Goal: Find contact information: Find contact information

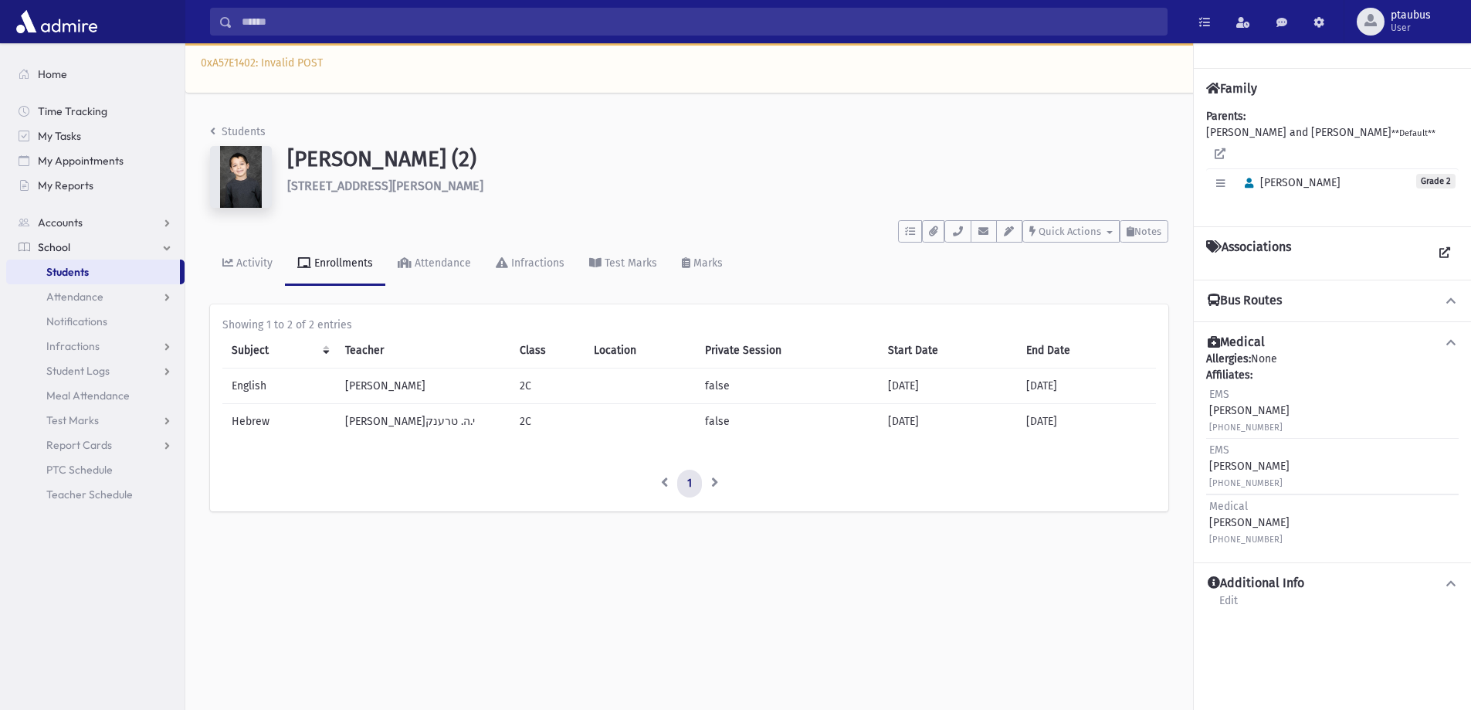
click at [90, 268] on link "Students" at bounding box center [93, 271] width 174 height 25
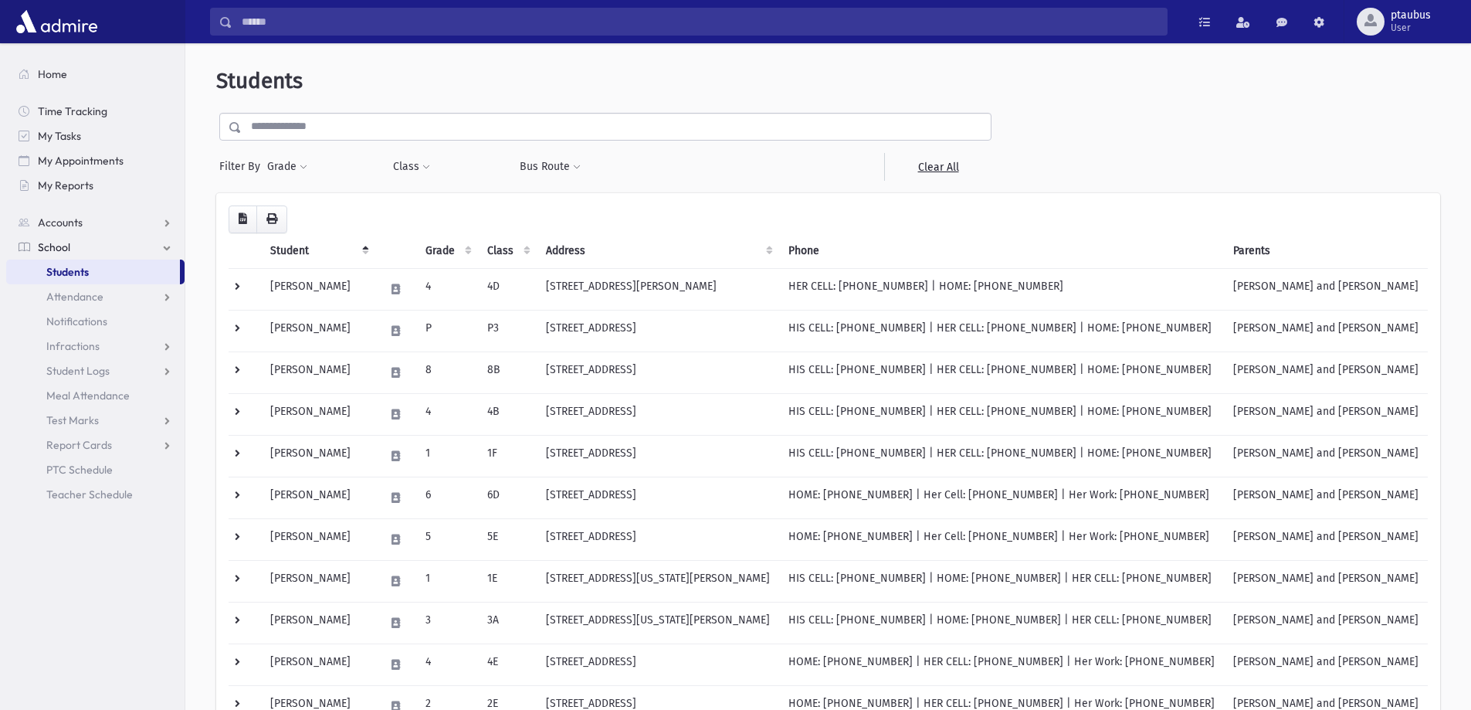
click at [319, 121] on input "text" at bounding box center [616, 127] width 749 height 28
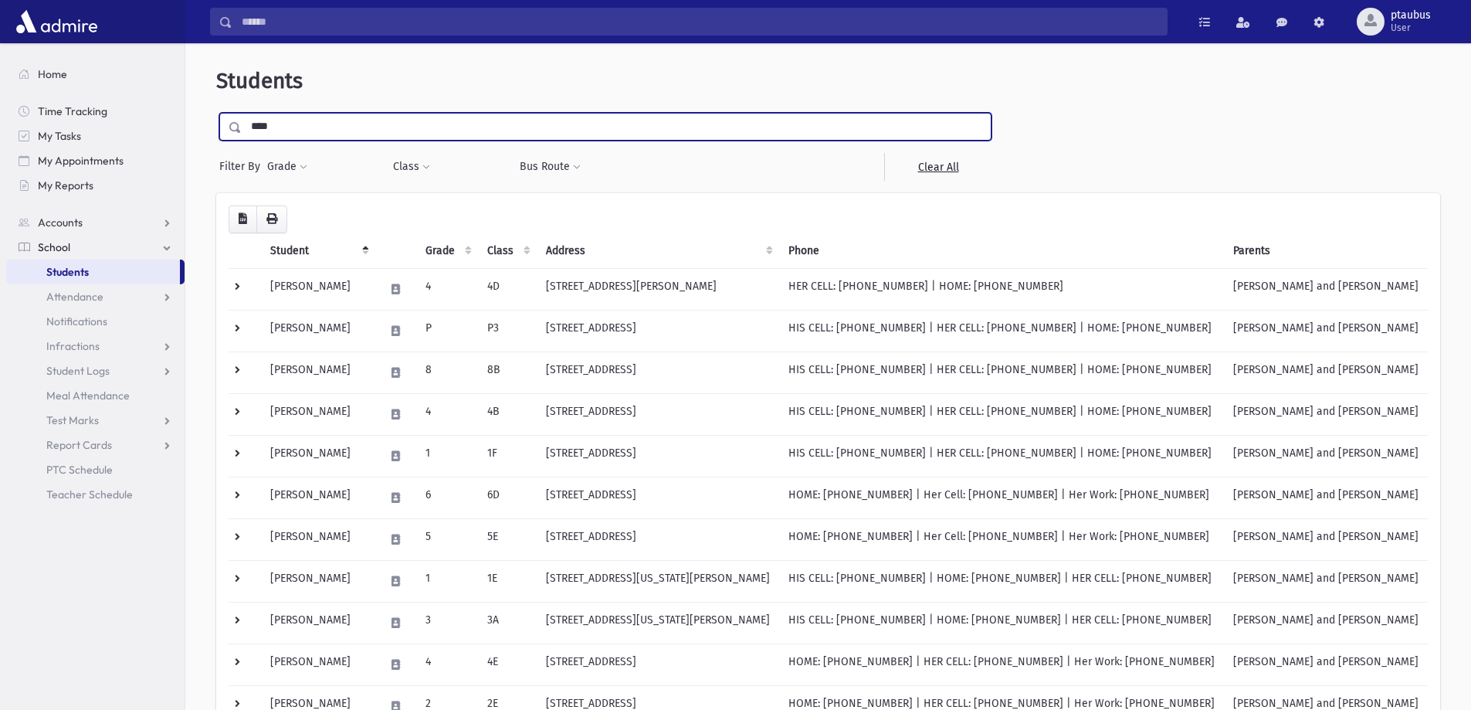
type input "****"
click at [216, 113] on input "submit" at bounding box center [237, 123] width 43 height 21
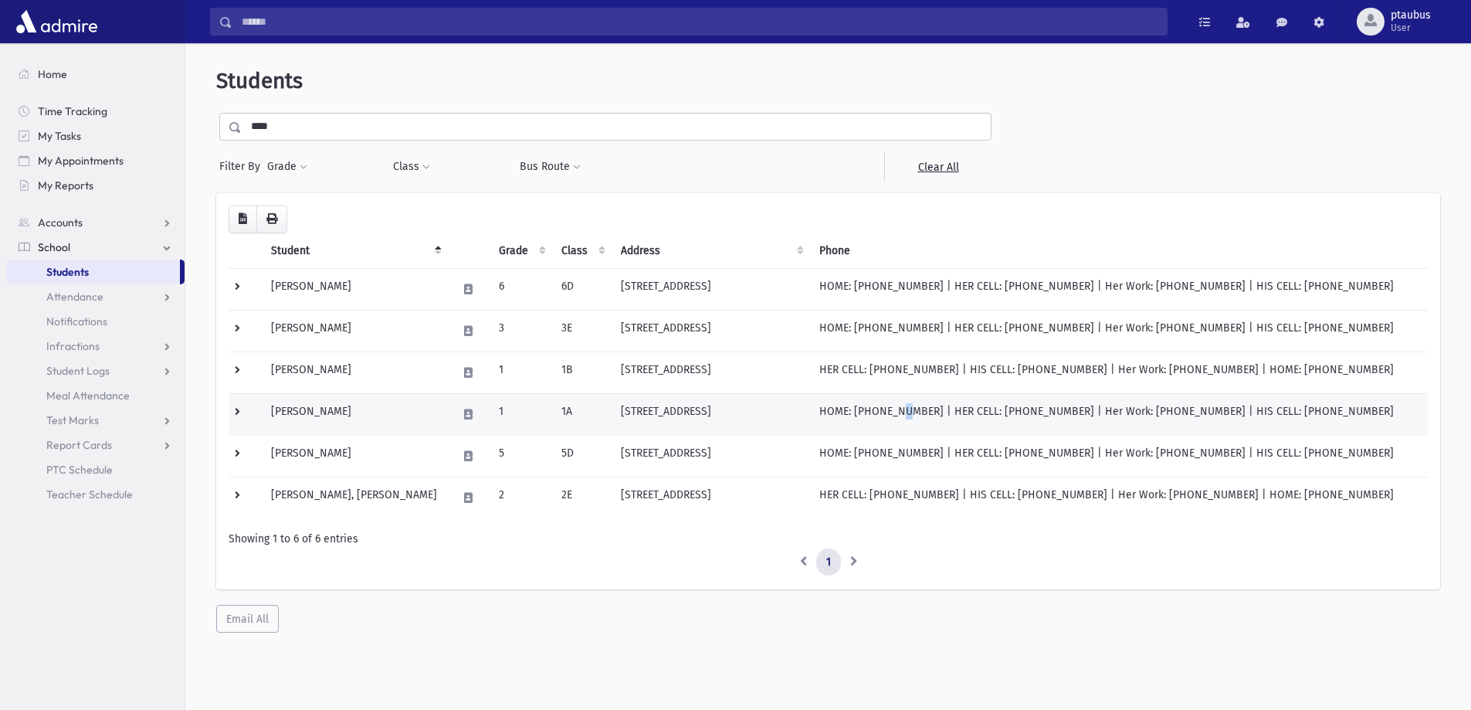
click at [851, 425] on td "HOME: [PHONE_NUMBER] | HER CELL: [PHONE_NUMBER] | Her Work: [PHONE_NUMBER] | HI…" at bounding box center [1119, 414] width 618 height 42
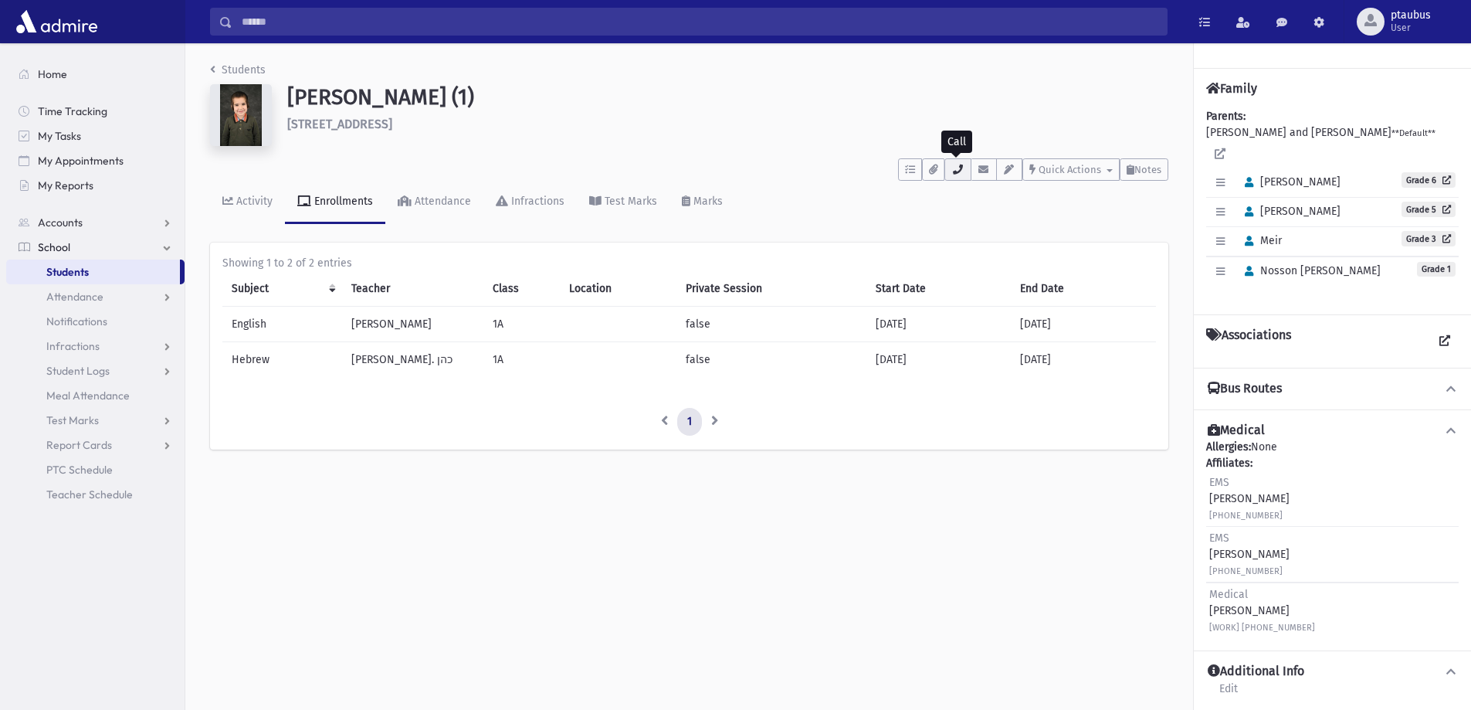
click at [960, 174] on icon "button" at bounding box center [957, 169] width 12 height 10
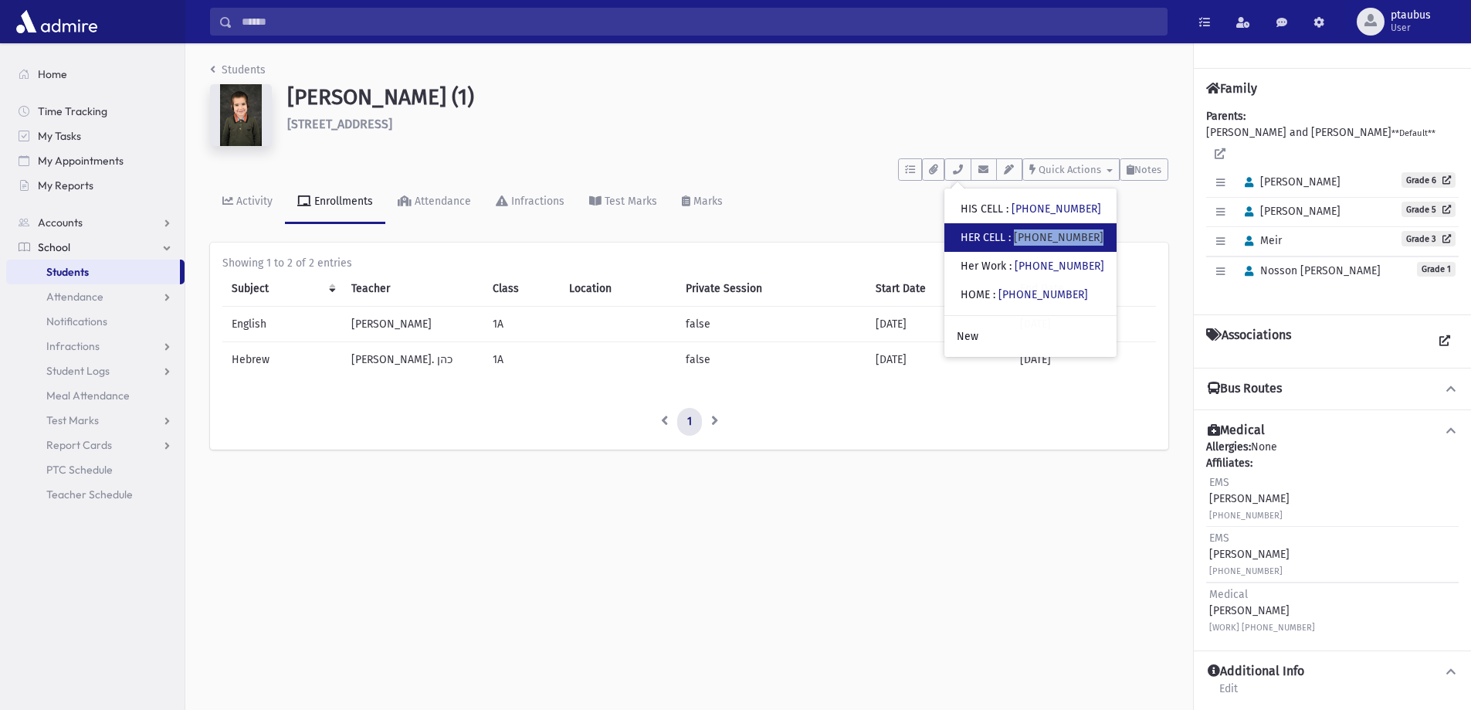
drag, startPoint x: 1094, startPoint y: 237, endPoint x: 1019, endPoint y: 235, distance: 74.9
click at [1019, 235] on div "• HER CELL : (347) 768-3382" at bounding box center [1030, 237] width 172 height 29
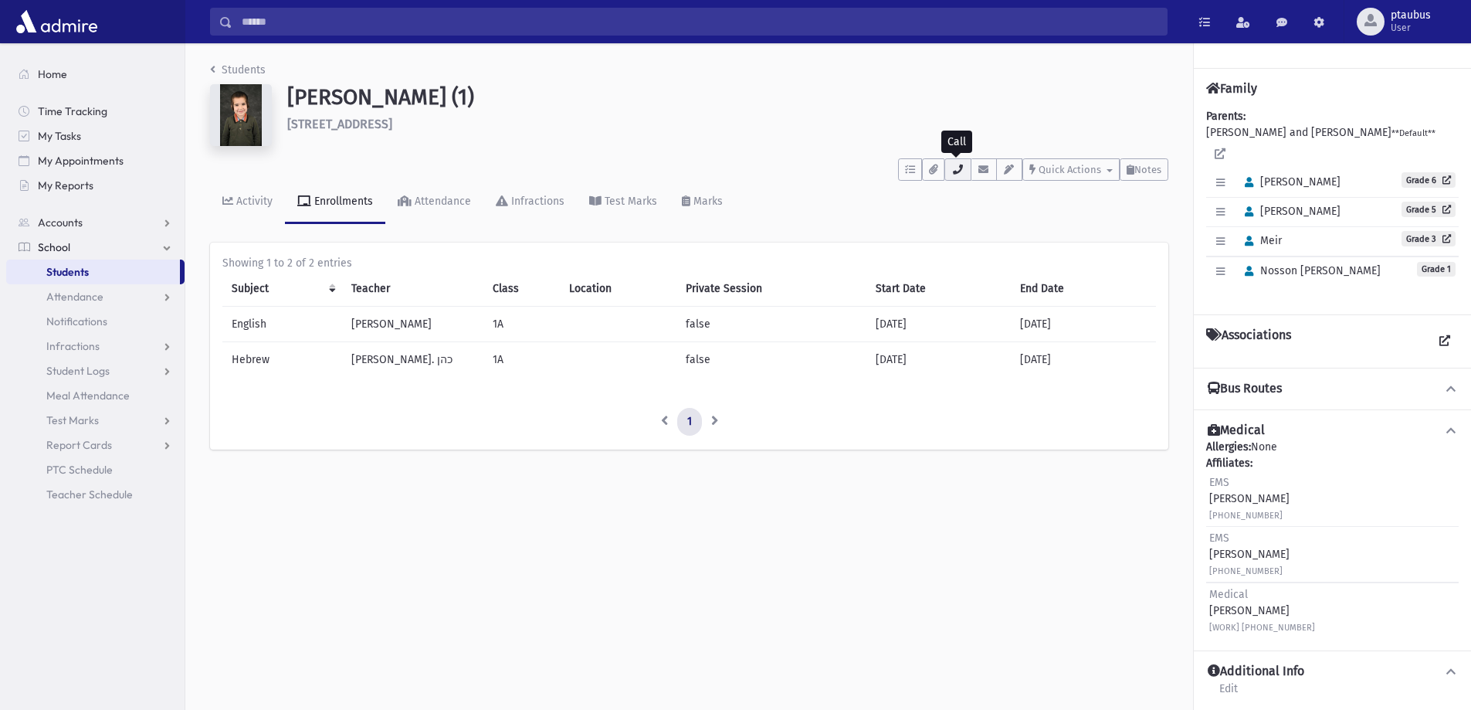
click at [954, 166] on icon "button" at bounding box center [957, 169] width 12 height 10
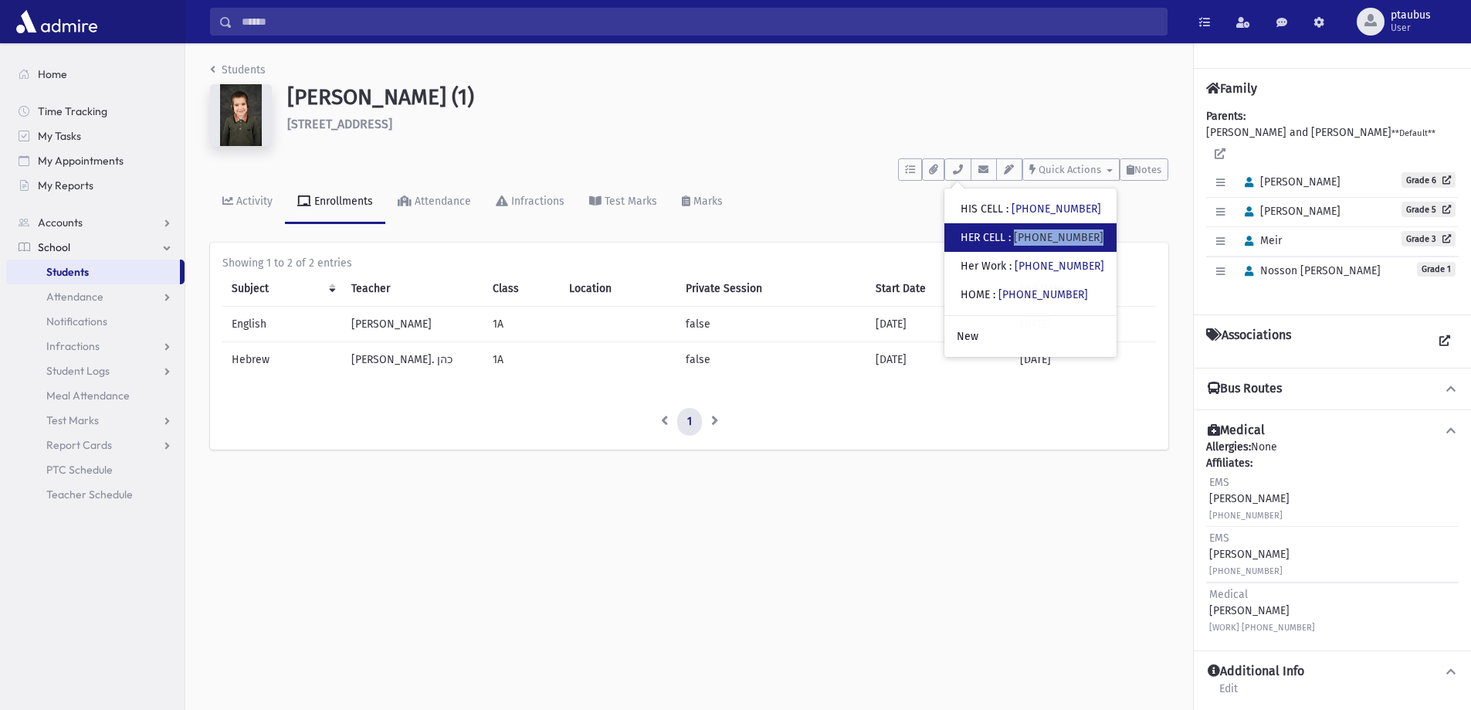
copy link "(347) 768-3382"
drag, startPoint x: 1064, startPoint y: 234, endPoint x: 1018, endPoint y: 232, distance: 46.4
click at [1018, 232] on div "• HER CELL : (347) 768-3382" at bounding box center [1030, 237] width 172 height 29
